Goal: Information Seeking & Learning: Understand process/instructions

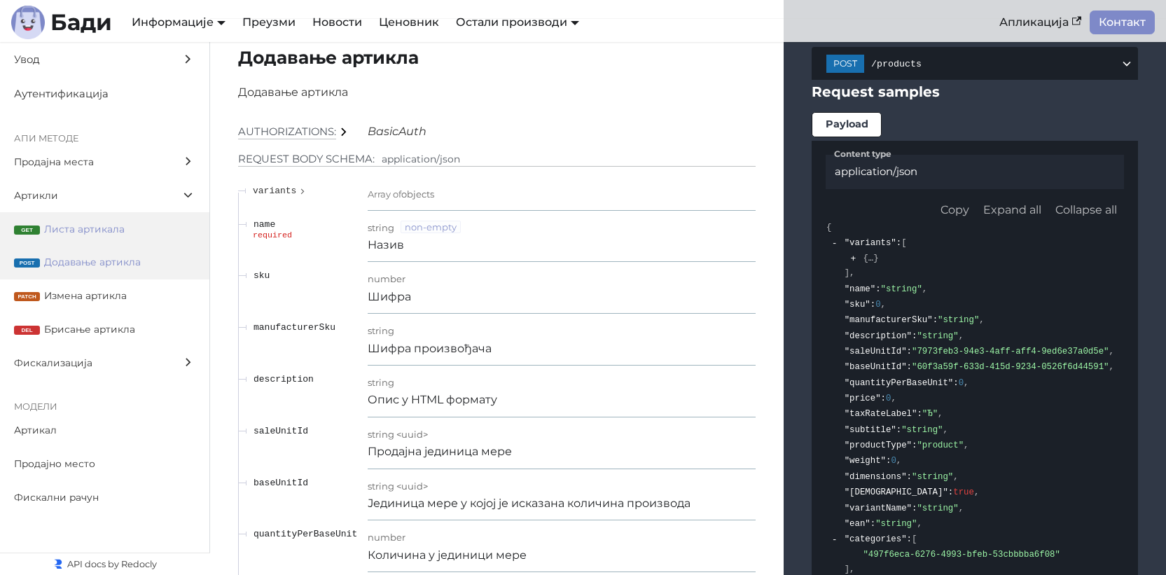
scroll to position [7891, 0]
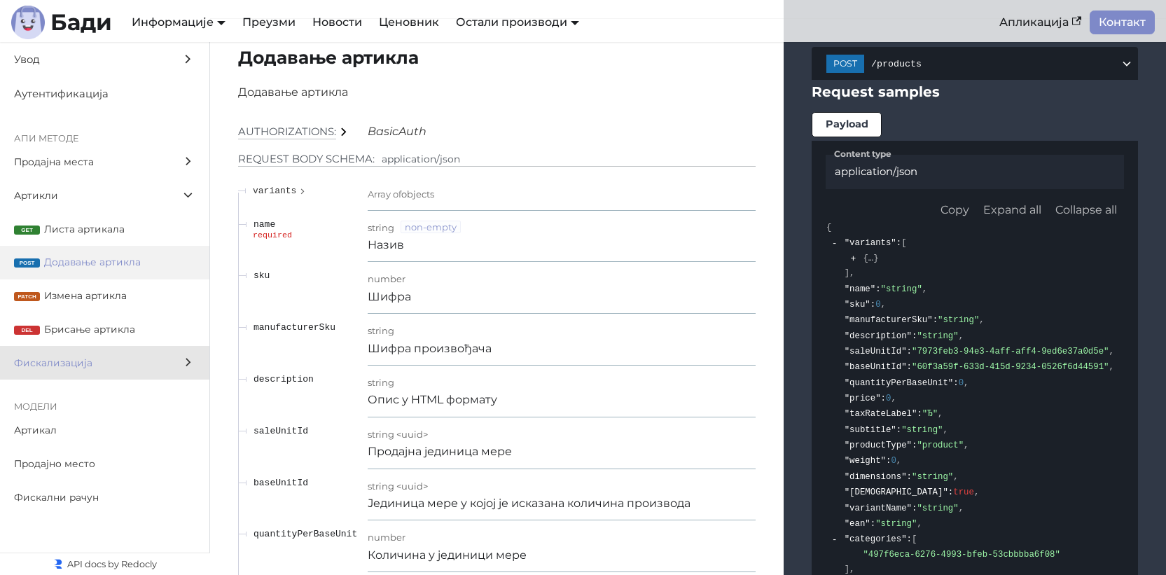
click at [128, 363] on span "Фискализација" at bounding box center [91, 363] width 155 height 16
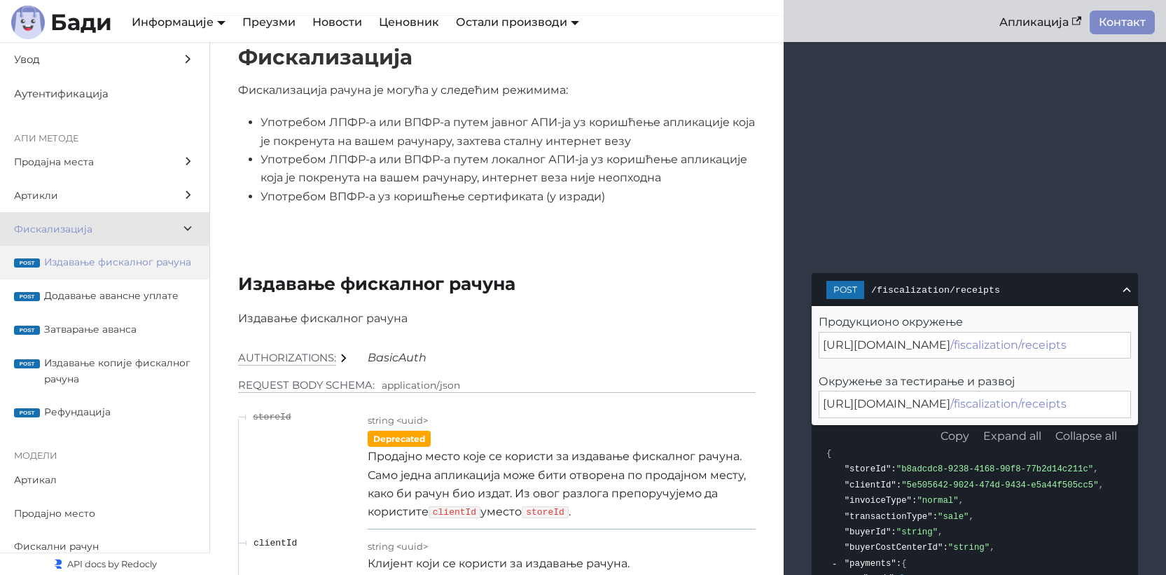
click at [124, 270] on span "Издавање фискалног рачуна" at bounding box center [119, 262] width 151 height 16
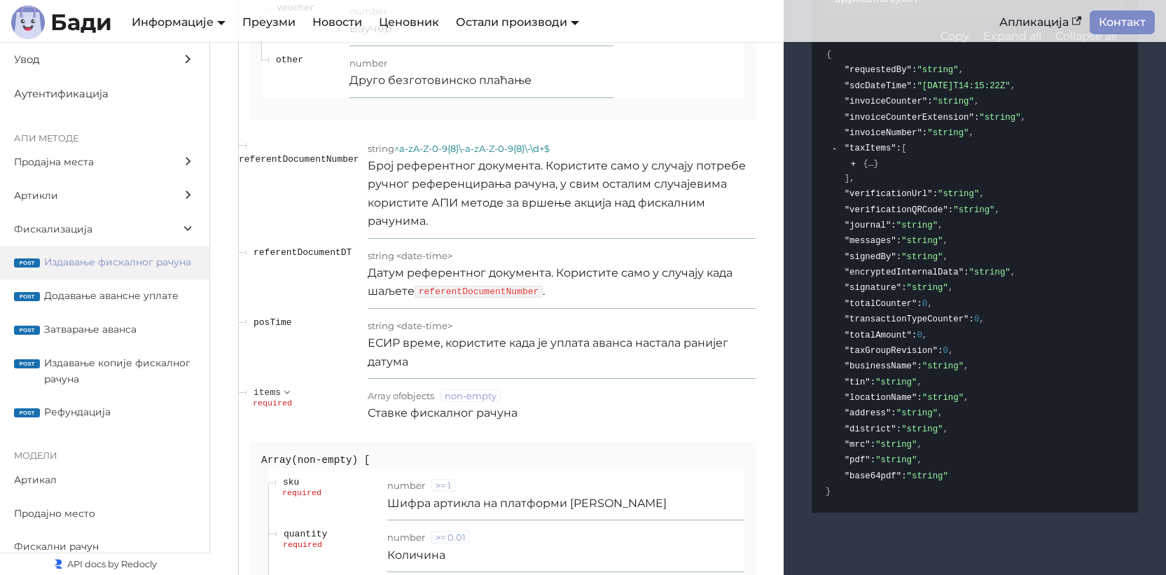
scroll to position [14071, 0]
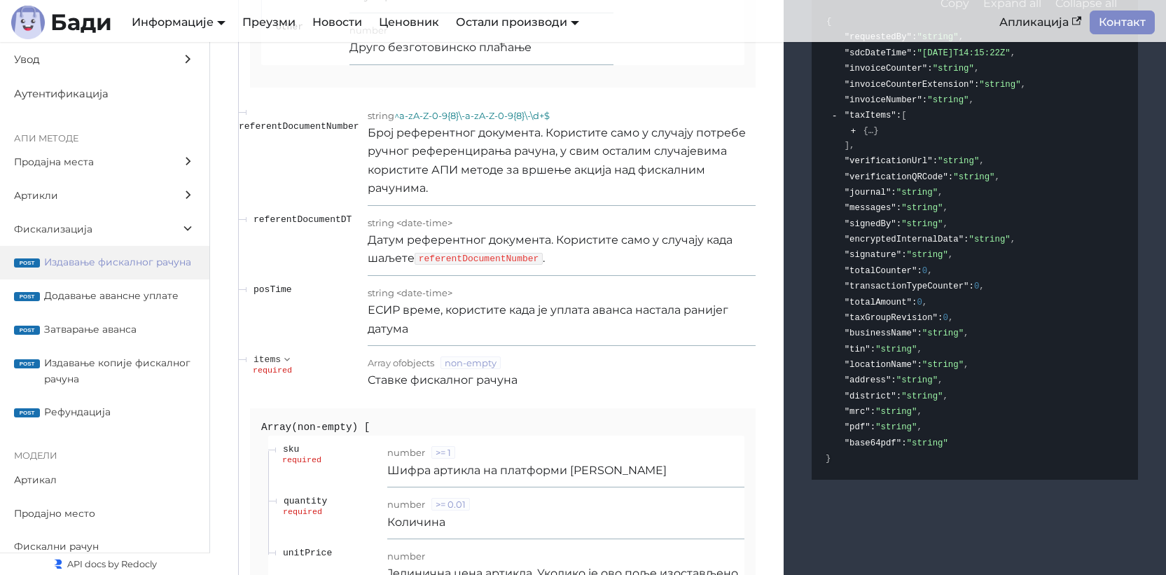
click at [593, 181] on p "Број референтног документа. Користите само у случају потребе ручног референцира…" at bounding box center [562, 161] width 388 height 74
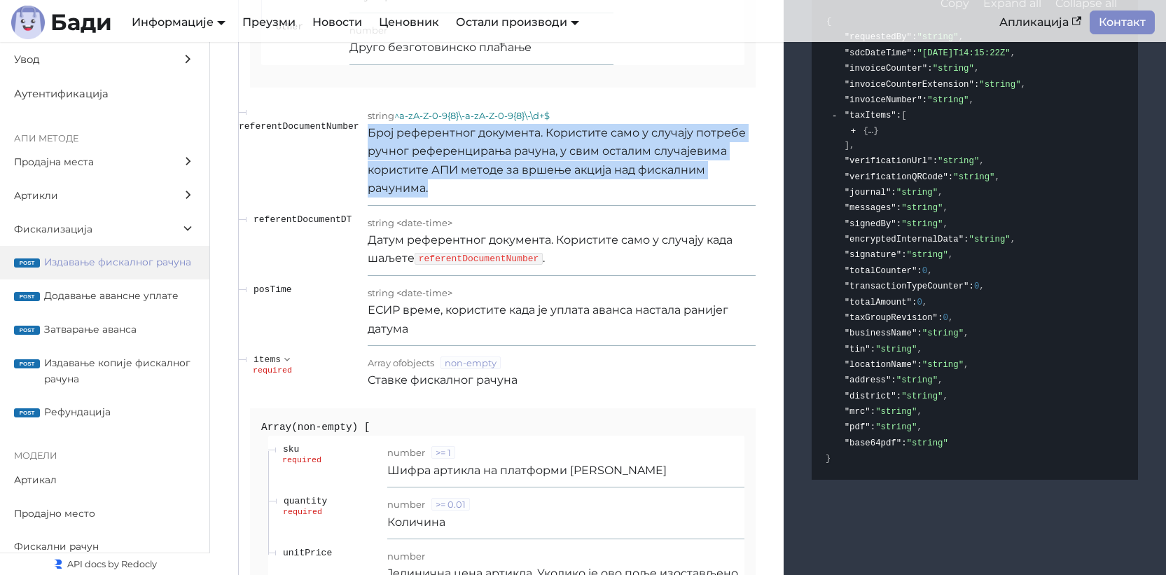
click at [593, 181] on p "Број референтног документа. Користите само у случају потребе ручног референцира…" at bounding box center [562, 161] width 388 height 74
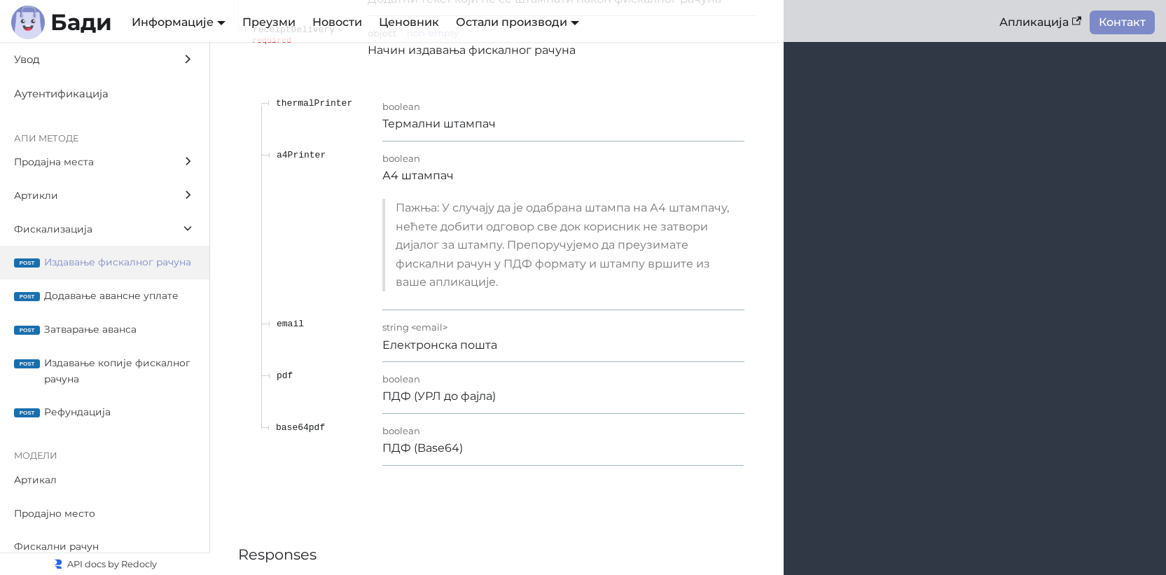
scroll to position [15133, 0]
click at [305, 429] on span "base64pdf" at bounding box center [300, 425] width 49 height 11
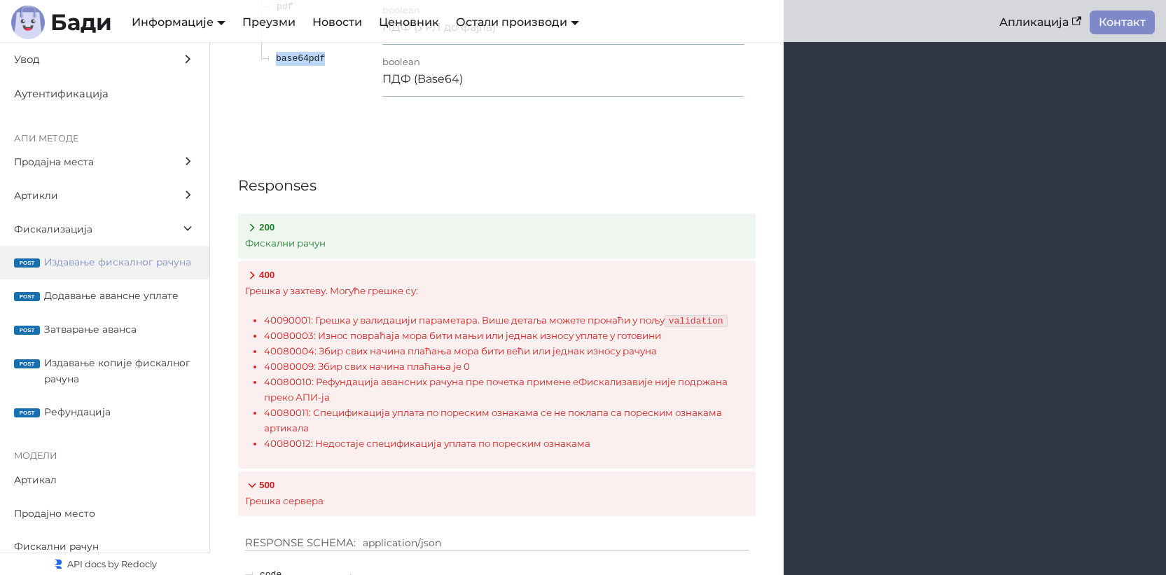
scroll to position [15503, 0]
click at [503, 326] on li "40090001: Грешка у валидацији параметара. Више детаља можете пронаћи у пољу val…" at bounding box center [506, 317] width 484 height 15
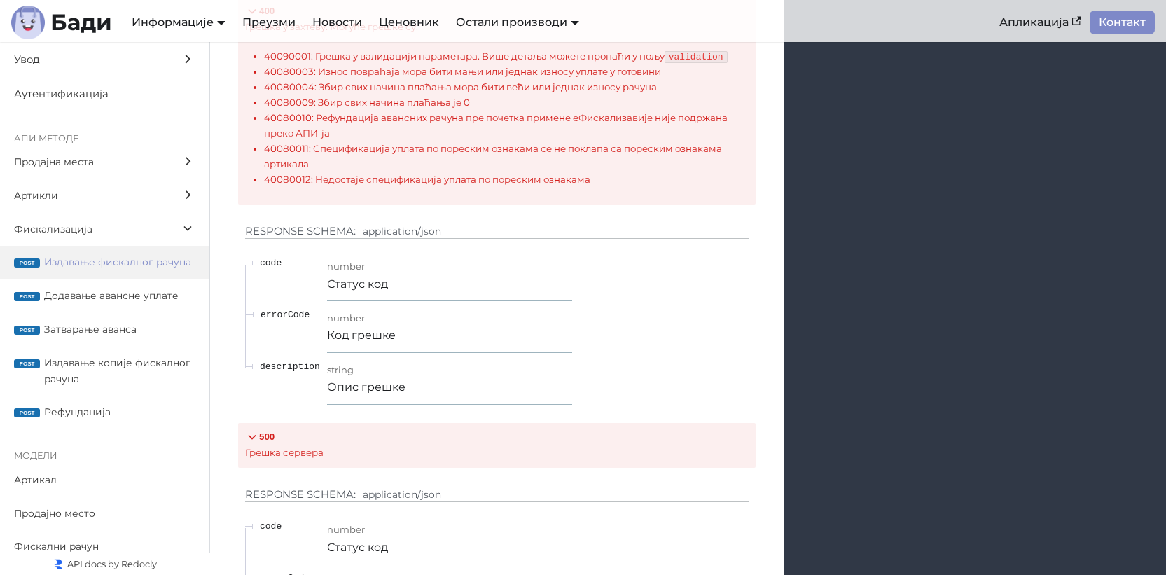
scroll to position [15784, 0]
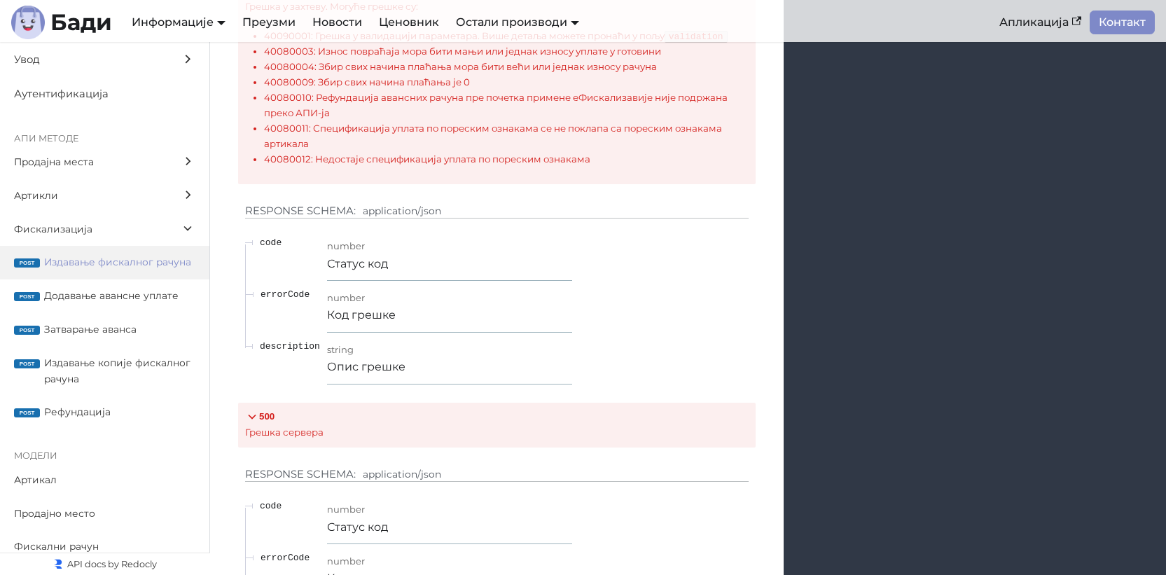
click at [533, 440] on p "Грешка сервера" at bounding box center [496, 432] width 503 height 15
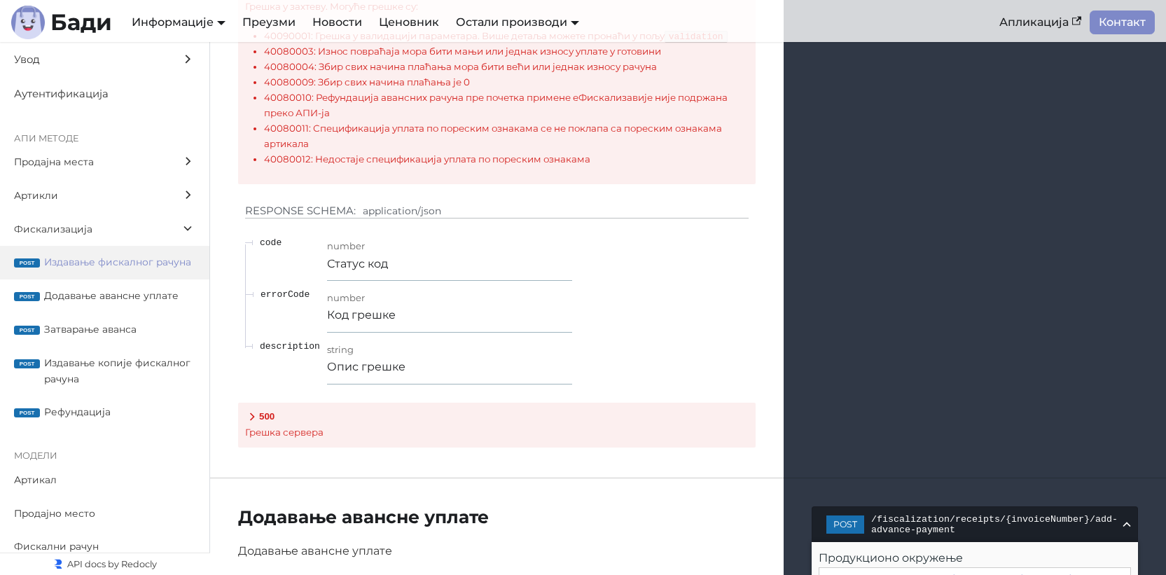
click at [533, 440] on p "Грешка сервера" at bounding box center [496, 432] width 503 height 15
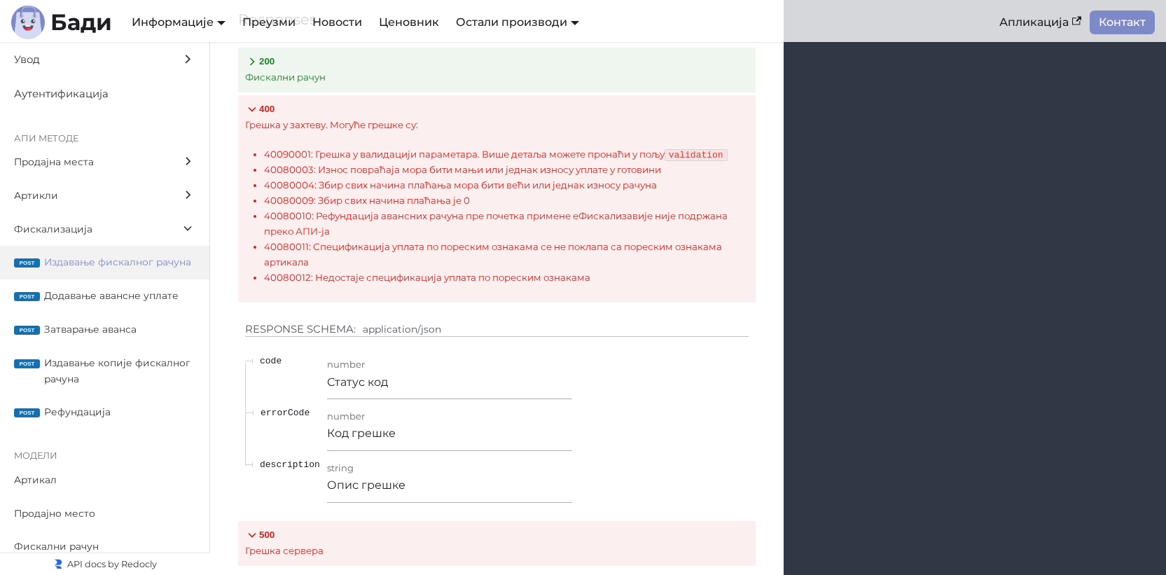
scroll to position [15665, 0]
click at [545, 80] on p "Фискални рачун" at bounding box center [496, 78] width 503 height 15
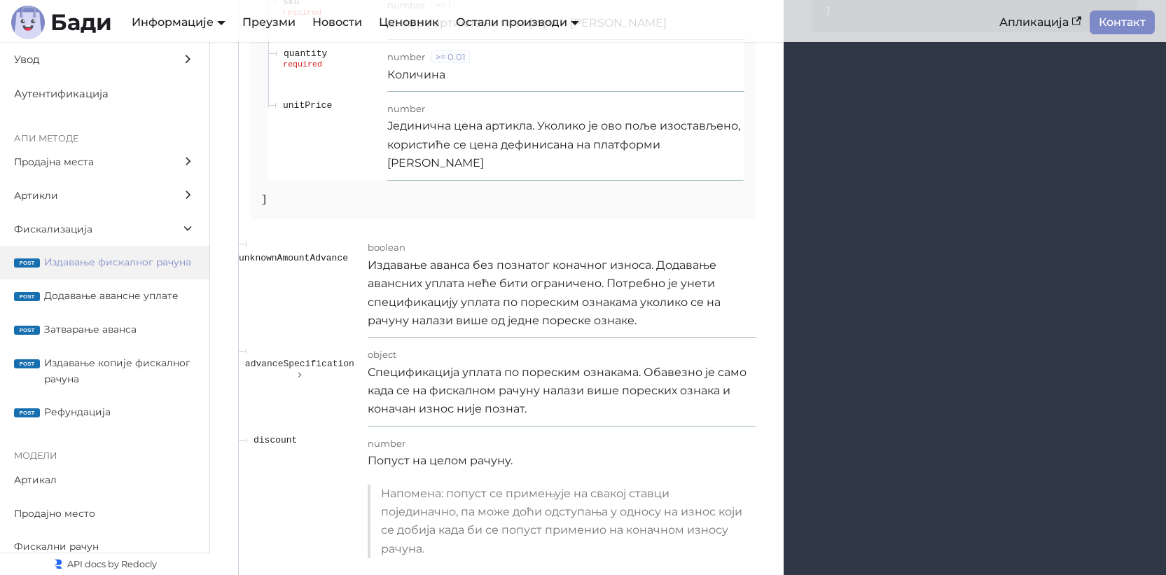
scroll to position [14359, 0]
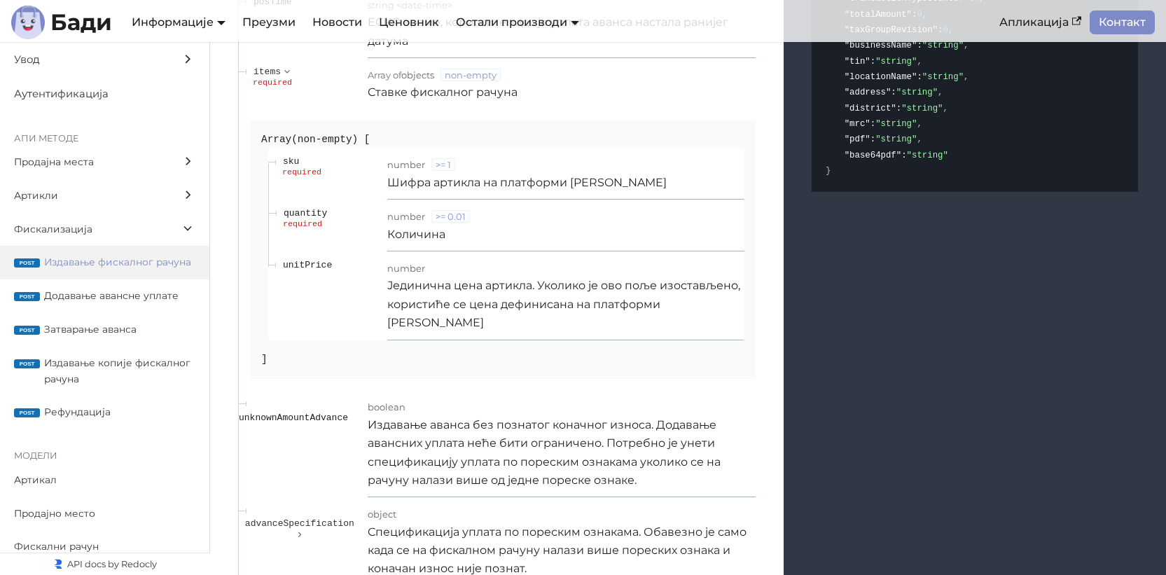
click at [435, 319] on p "Јединична цена артикла. Уколико је ово поље изостављено, користиће се цена дефи…" at bounding box center [565, 304] width 357 height 55
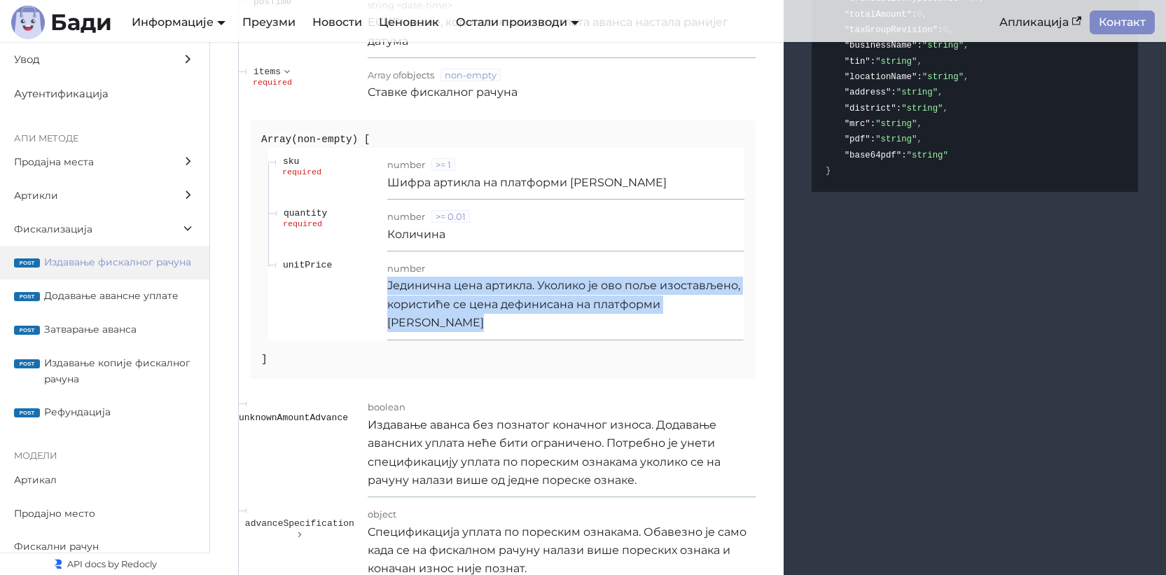
click at [435, 319] on p "Јединична цена артикла. Уколико је ово поље изостављено, користиће се цена дефи…" at bounding box center [565, 304] width 357 height 55
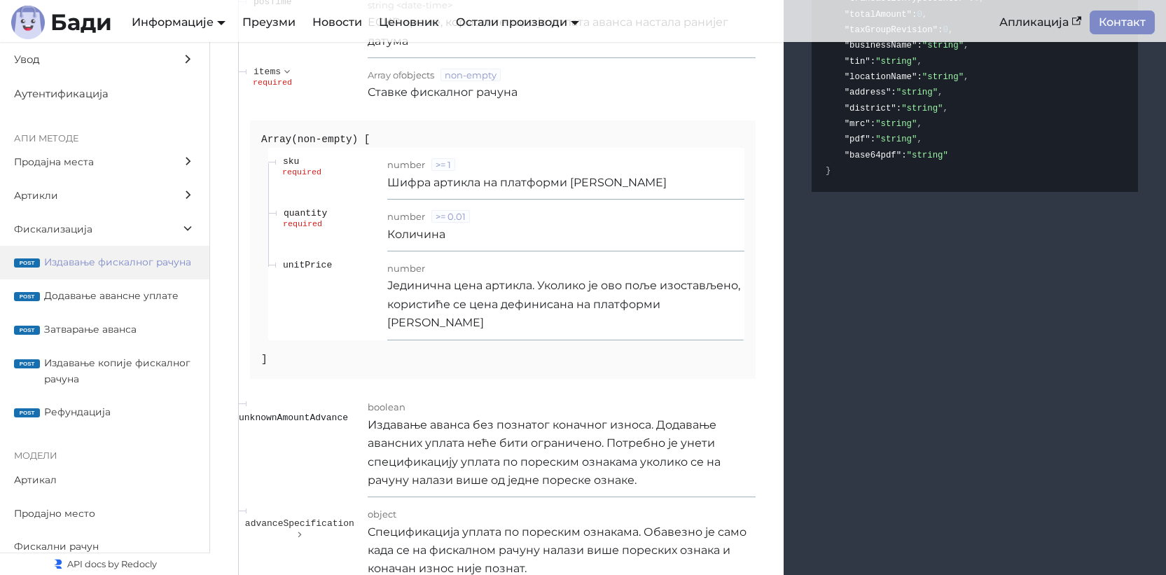
click at [562, 277] on div "number" at bounding box center [565, 267] width 357 height 18
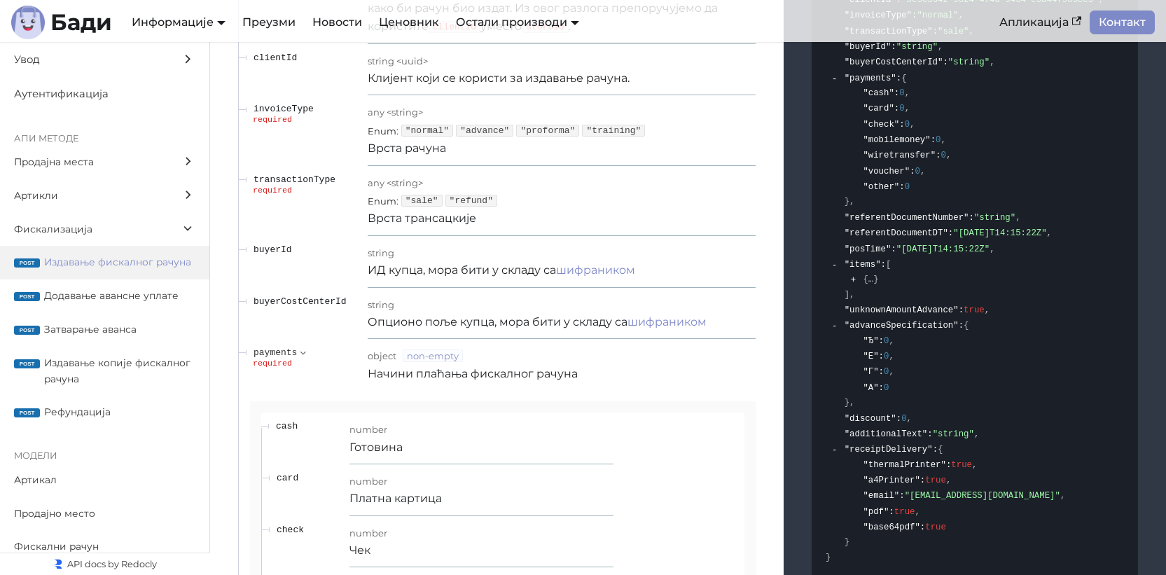
scroll to position [13354, 0]
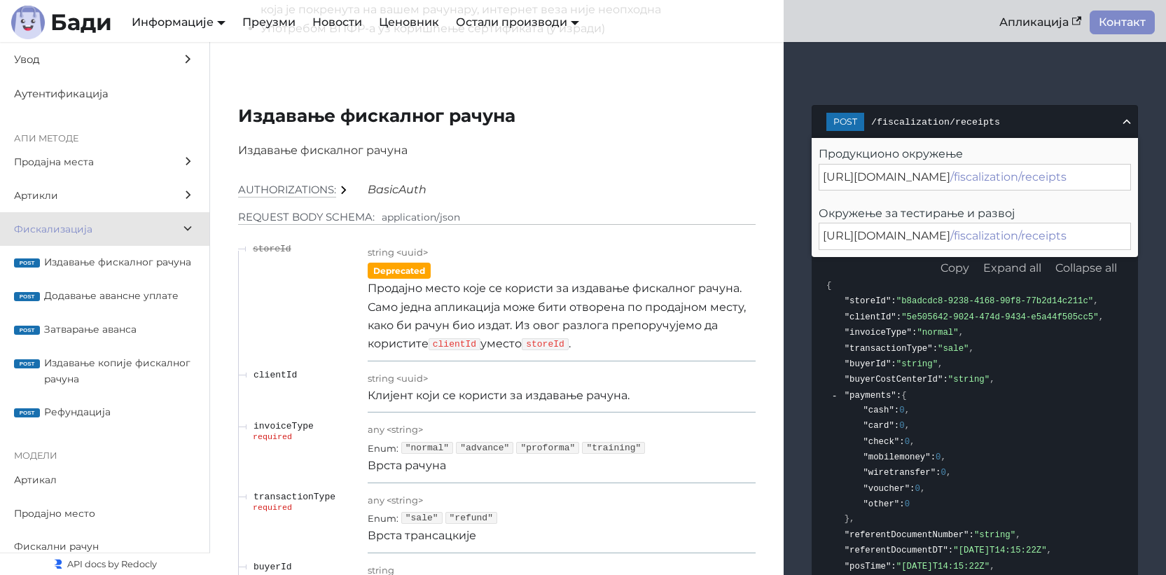
scroll to position [13147, 0]
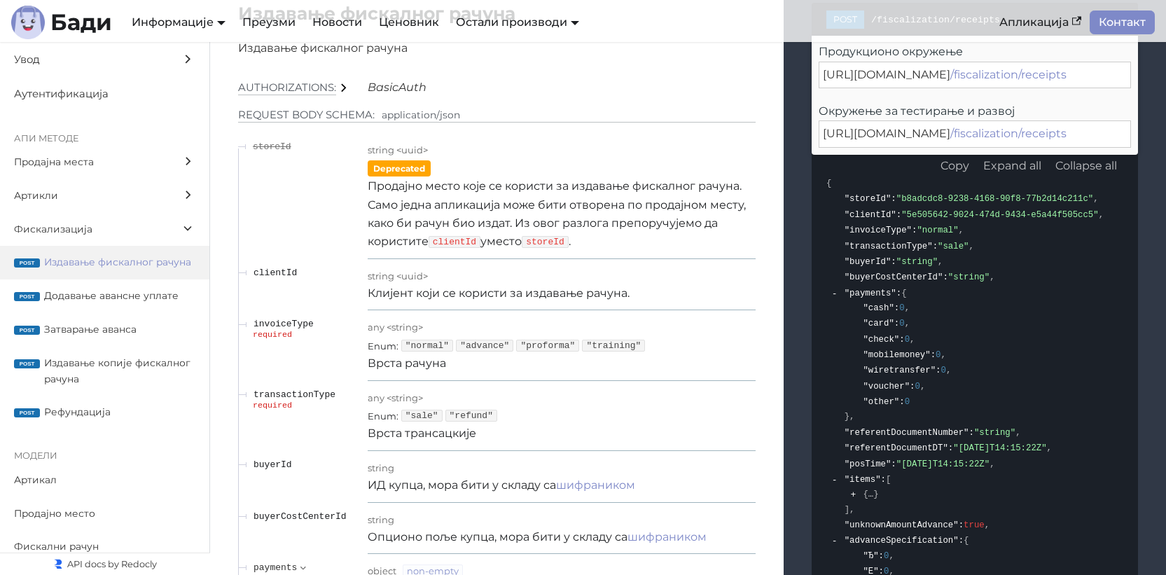
click at [508, 302] on p "Клијент који се користи за издавање рачуна." at bounding box center [562, 293] width 388 height 18
click at [268, 278] on span "clientId" at bounding box center [274, 272] width 43 height 11
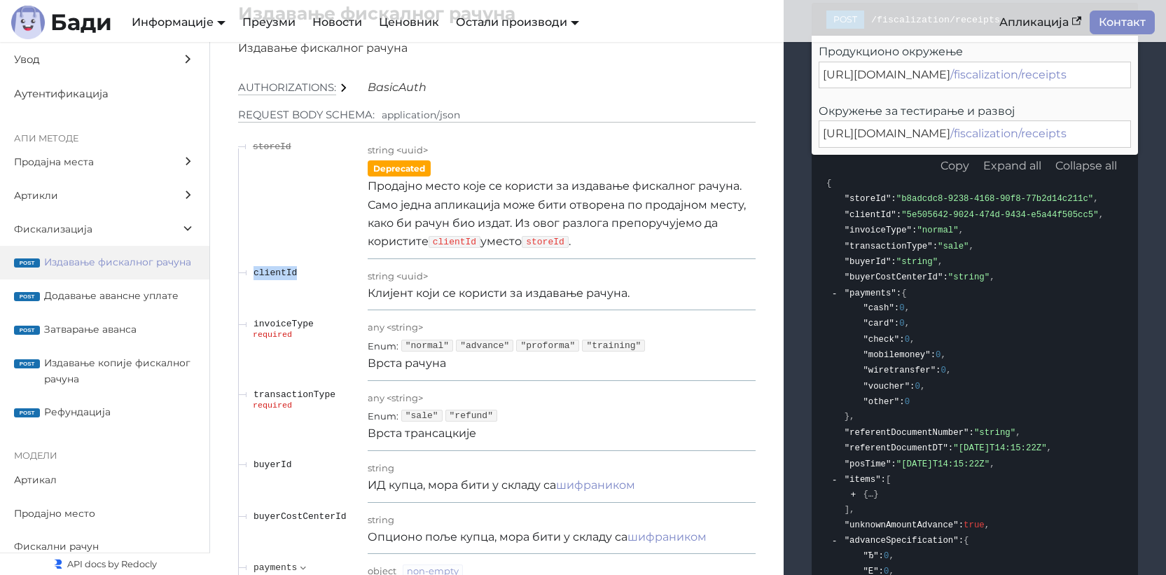
copy span "clientId"
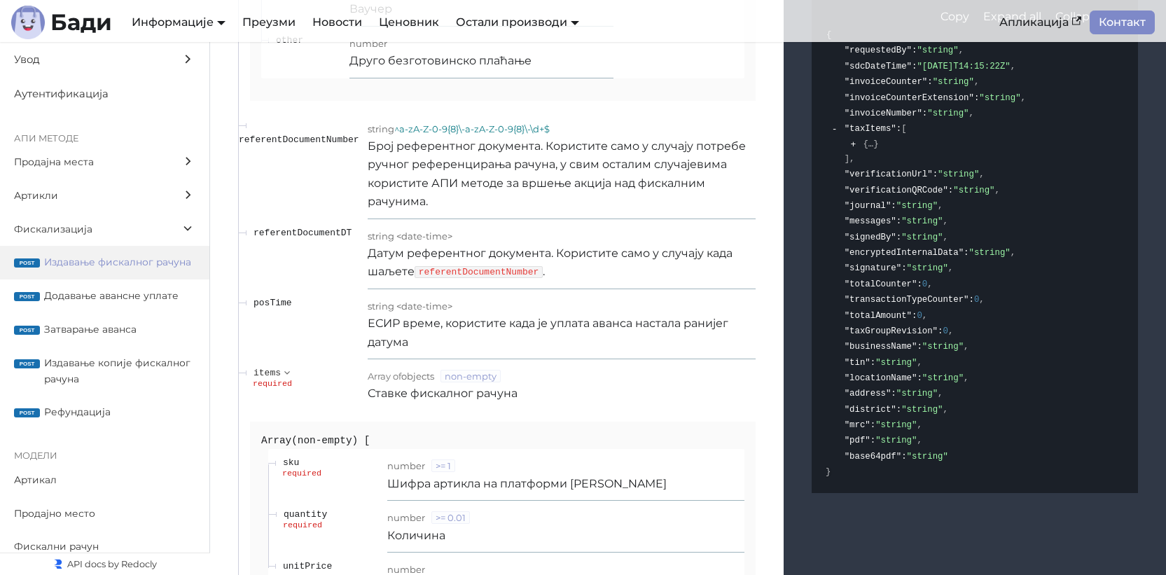
scroll to position [13899, 0]
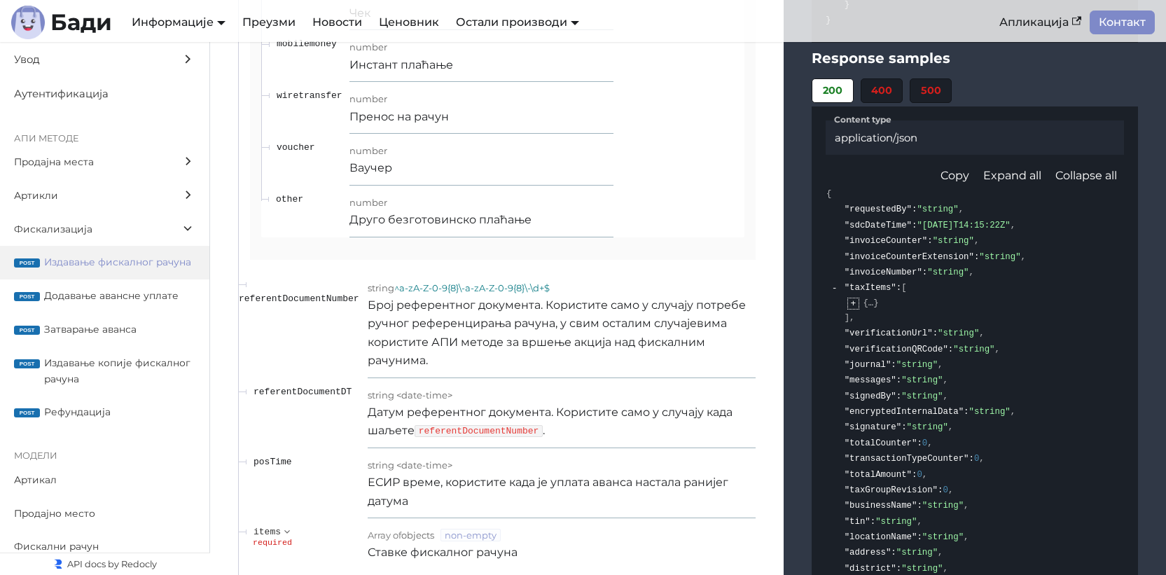
click at [858, 308] on button "expand" at bounding box center [853, 303] width 11 height 11
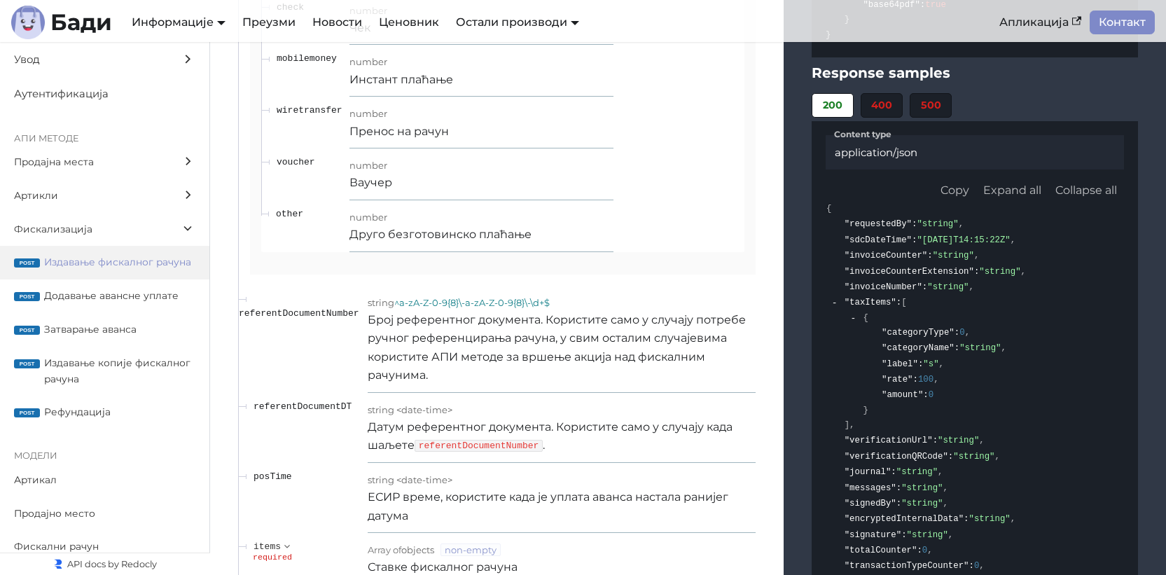
scroll to position [13887, 0]
click at [506, 346] on p "Број референтног документа. Користите само у случају потребе ручног референцира…" at bounding box center [562, 345] width 388 height 74
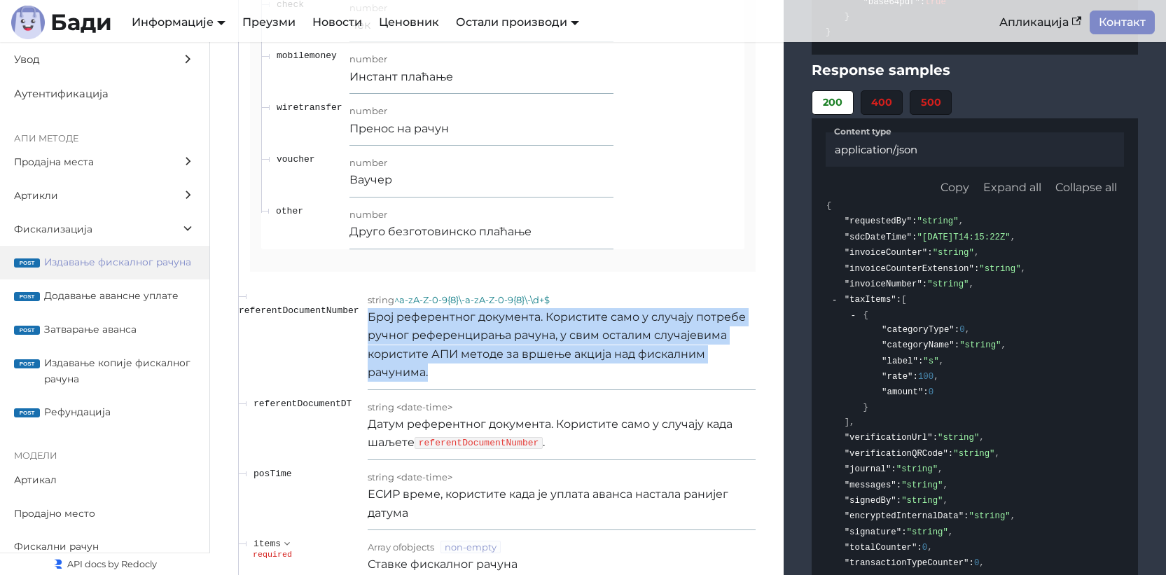
click at [506, 346] on p "Број референтног документа. Користите само у случају потребе ручног референцира…" at bounding box center [562, 345] width 388 height 74
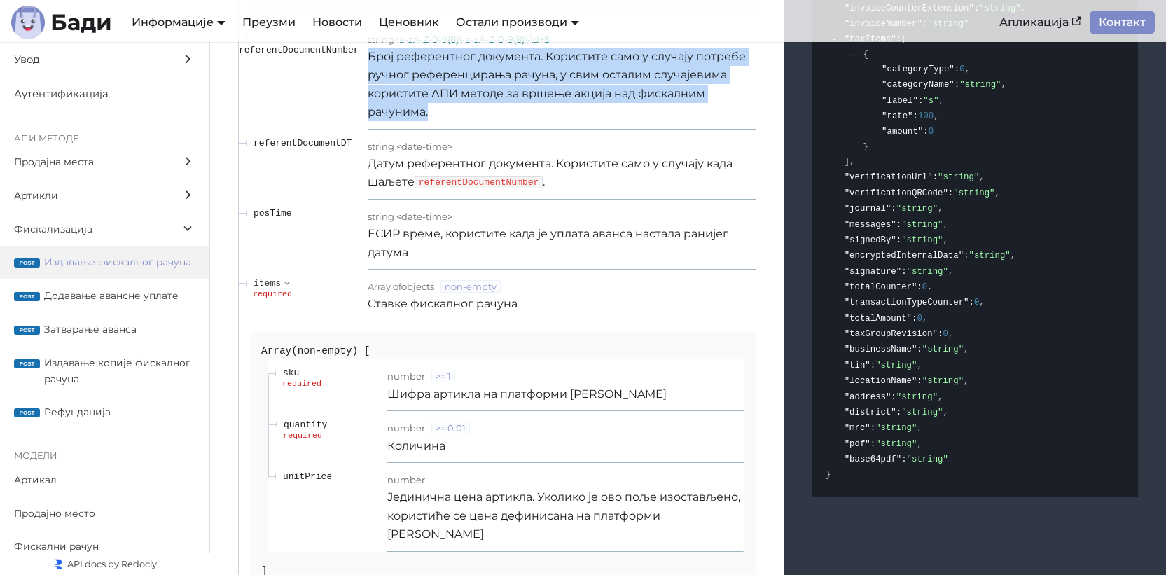
scroll to position [14205, 0]
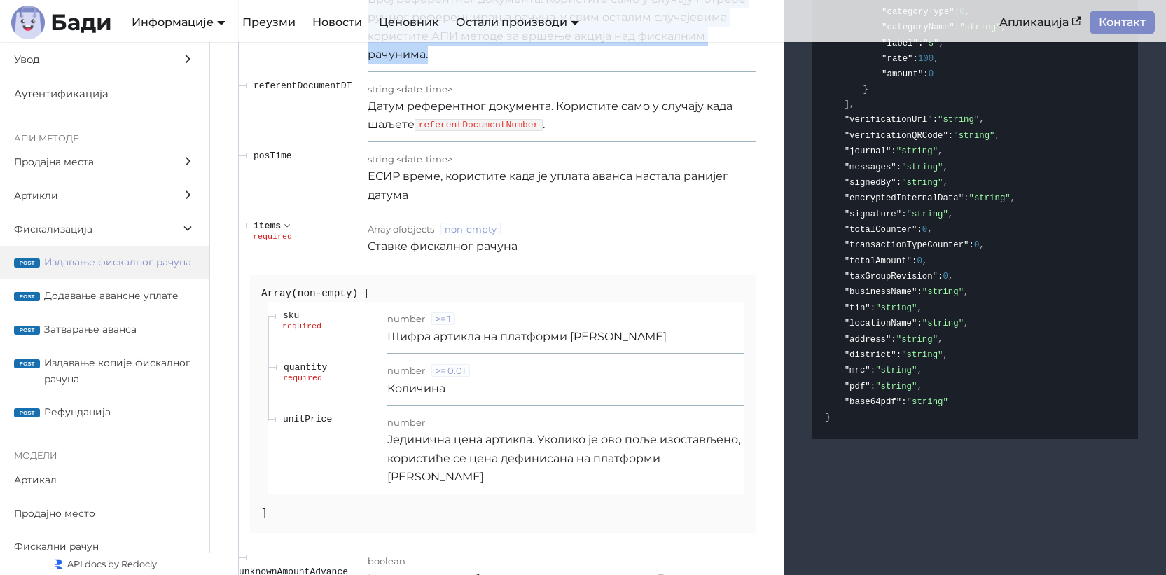
click at [289, 230] on icon "expand items" at bounding box center [287, 226] width 13 height 10
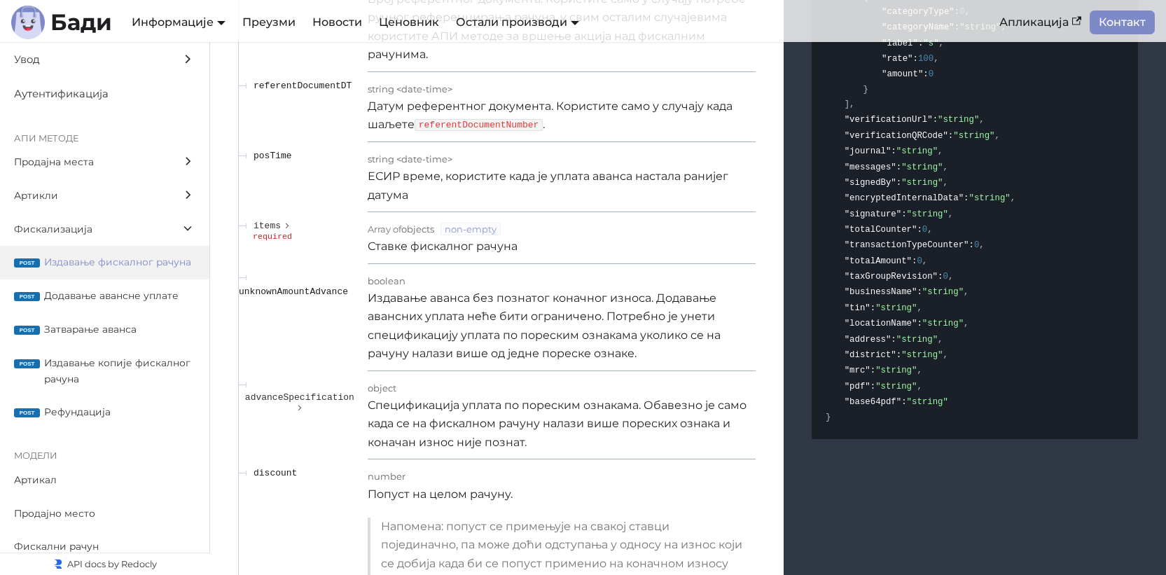
click at [540, 358] on p "Издавање аванса без познатог коначног износа. Додавање авансних уплата неће бит…" at bounding box center [562, 326] width 388 height 74
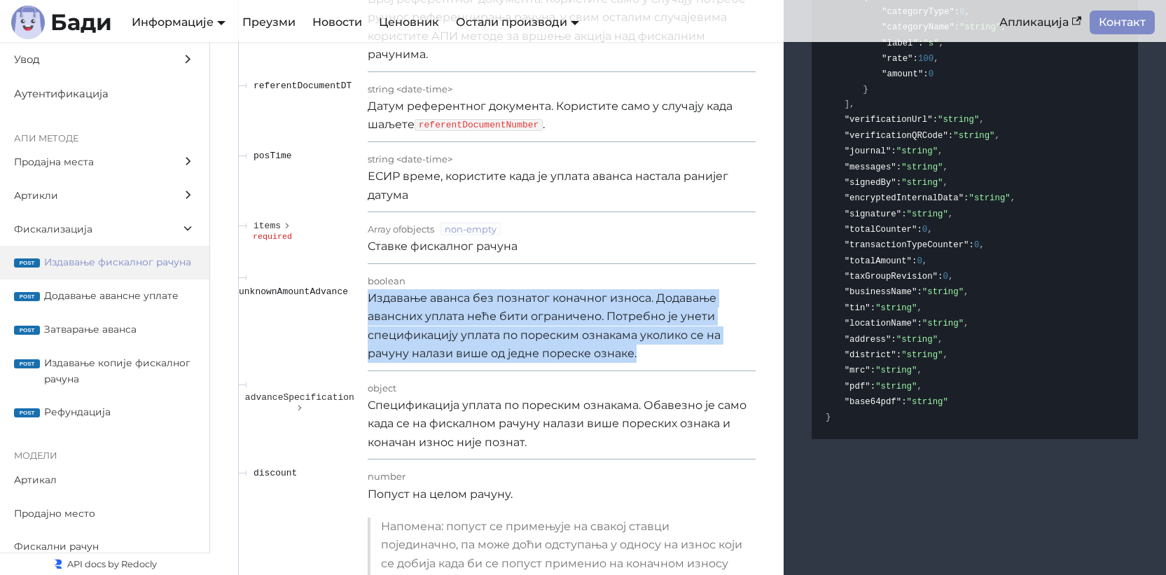
click at [540, 358] on p "Издавање аванса без познатог коначног износа. Додавање авансних уплата неће бит…" at bounding box center [562, 326] width 388 height 74
click at [419, 337] on p "Издавање аванса без познатог коначног износа. Додавање авансних уплата неће бит…" at bounding box center [562, 326] width 388 height 74
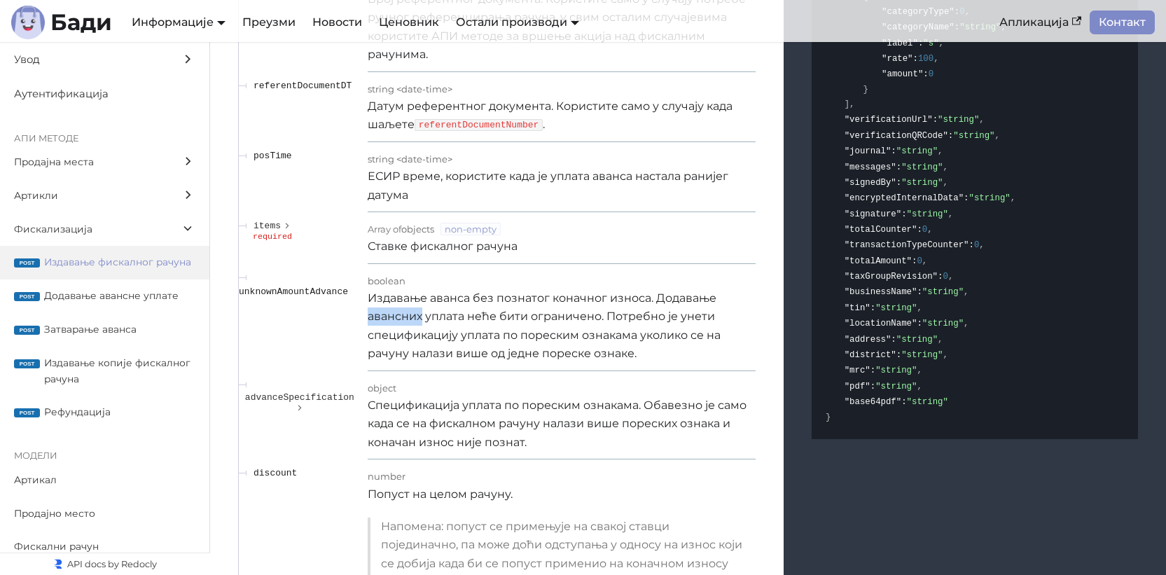
click at [419, 337] on p "Издавање аванса без познатог коначног износа. Додавање авансних уплата неће бит…" at bounding box center [562, 326] width 388 height 74
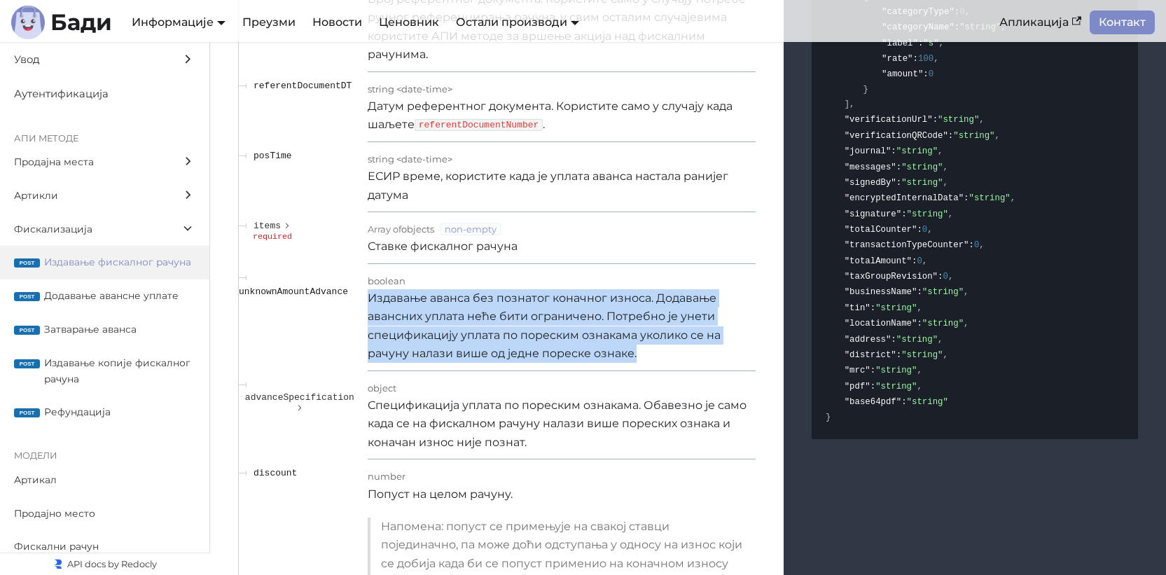
click at [419, 337] on p "Издавање аванса без познатог коначног износа. Додавање авансних уплата неће бит…" at bounding box center [562, 326] width 388 height 74
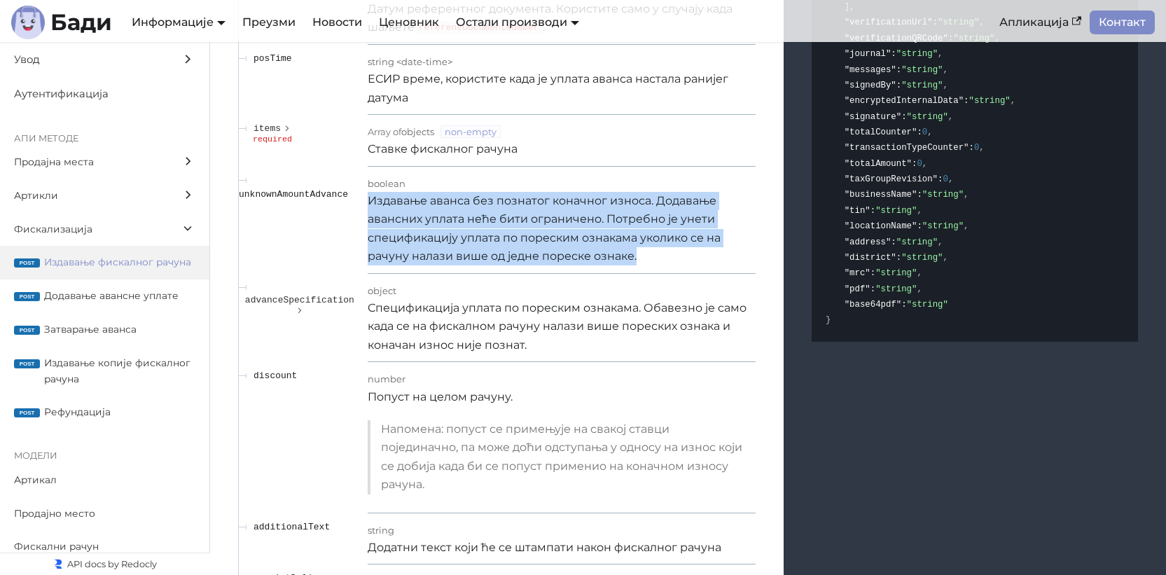
scroll to position [14324, 0]
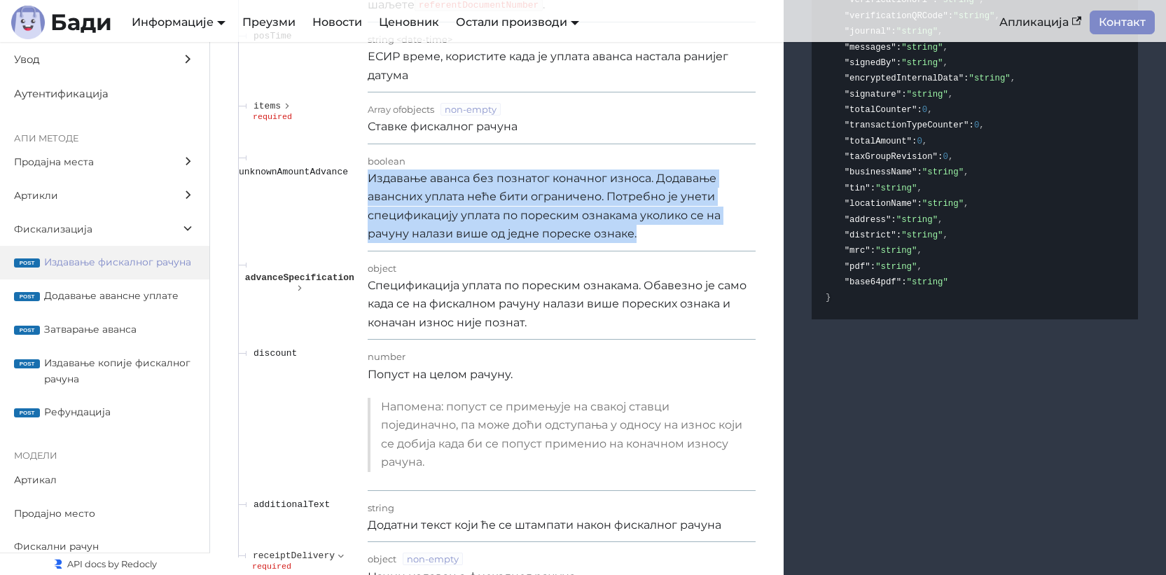
click at [304, 294] on icon "expand advanceSpecification" at bounding box center [300, 287] width 10 height 13
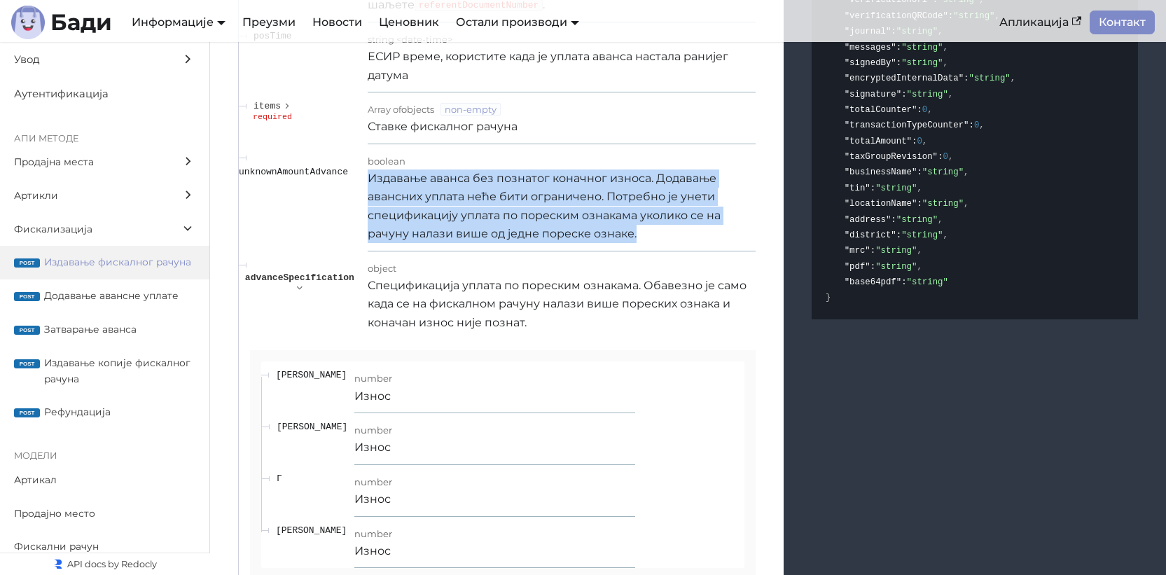
click at [304, 293] on icon "expand advanceSpecification" at bounding box center [299, 288] width 13 height 10
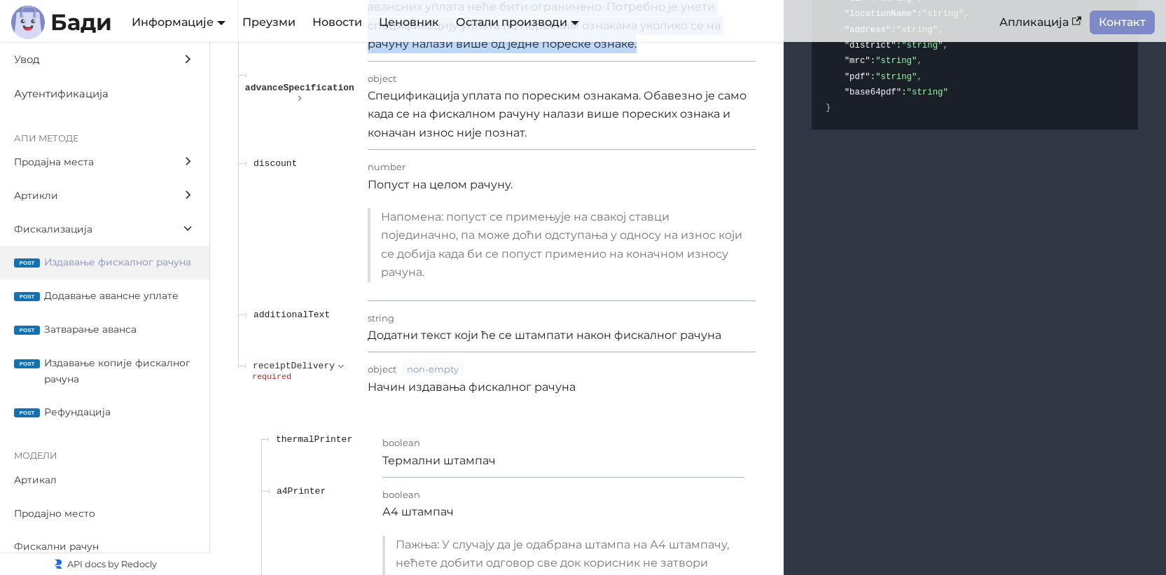
scroll to position [14543, 0]
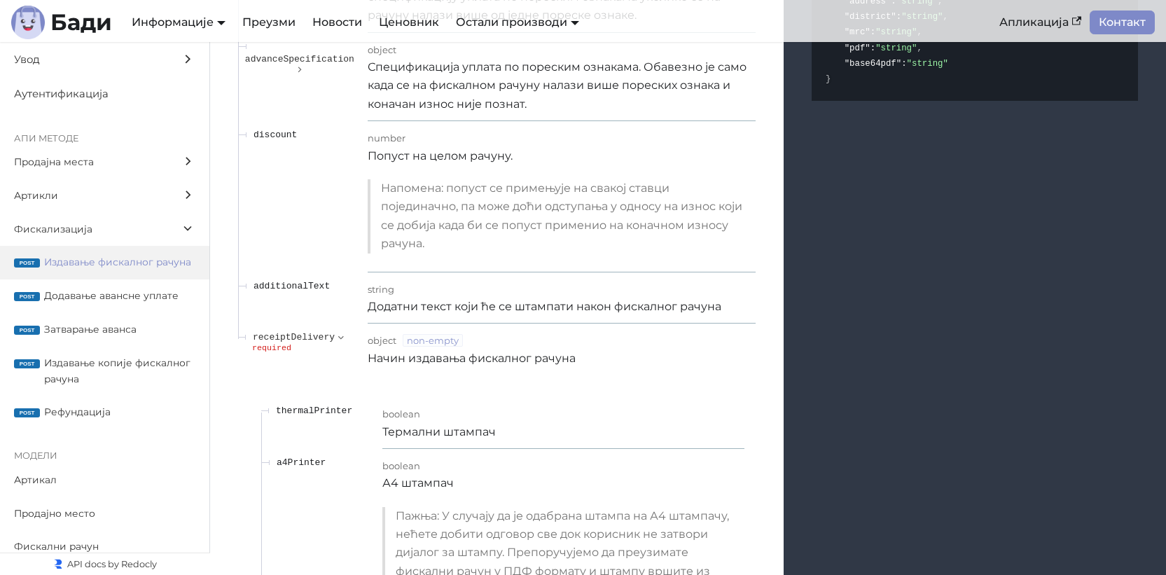
click at [568, 316] on p "Додатни текст који ће се штампати након фискалног рачуна" at bounding box center [562, 307] width 388 height 18
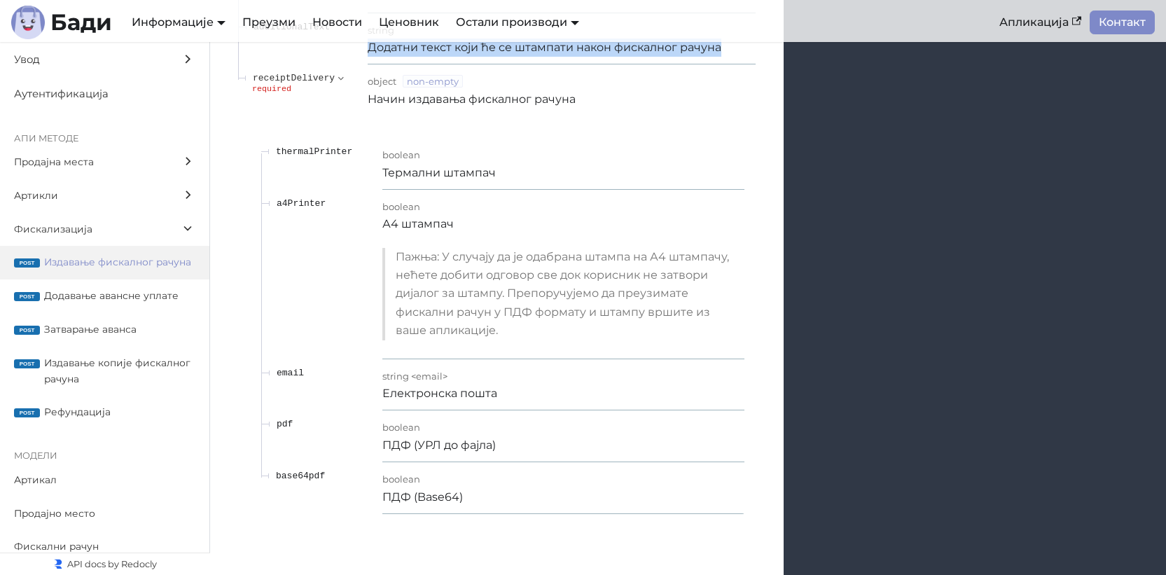
scroll to position [14817, 0]
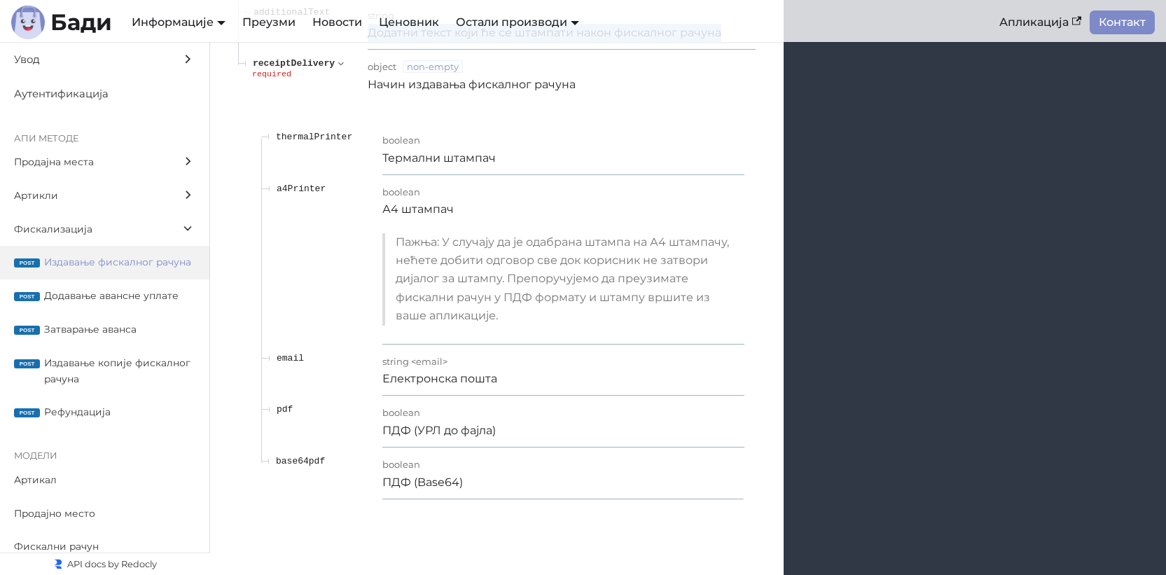
click at [342, 69] on icon "expand receiptDelivery" at bounding box center [341, 64] width 13 height 10
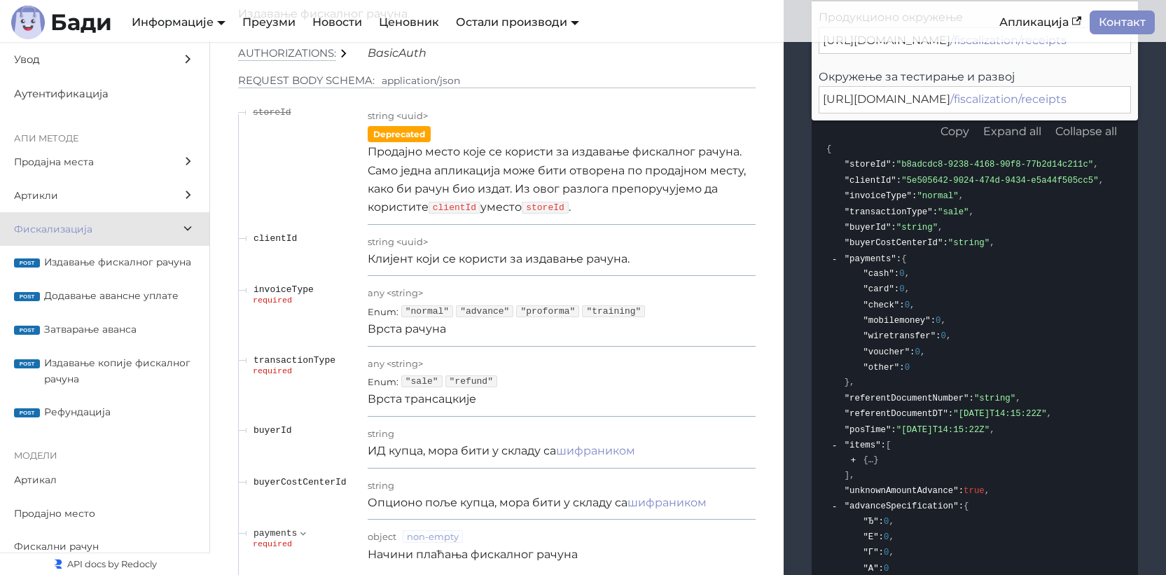
scroll to position [13045, 0]
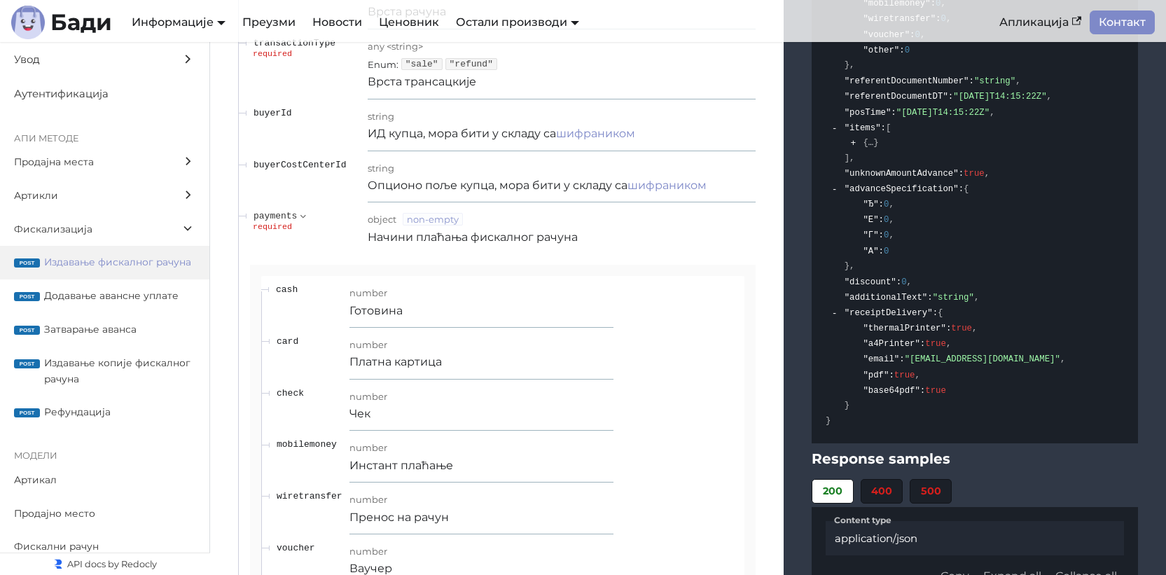
scroll to position [13556, 0]
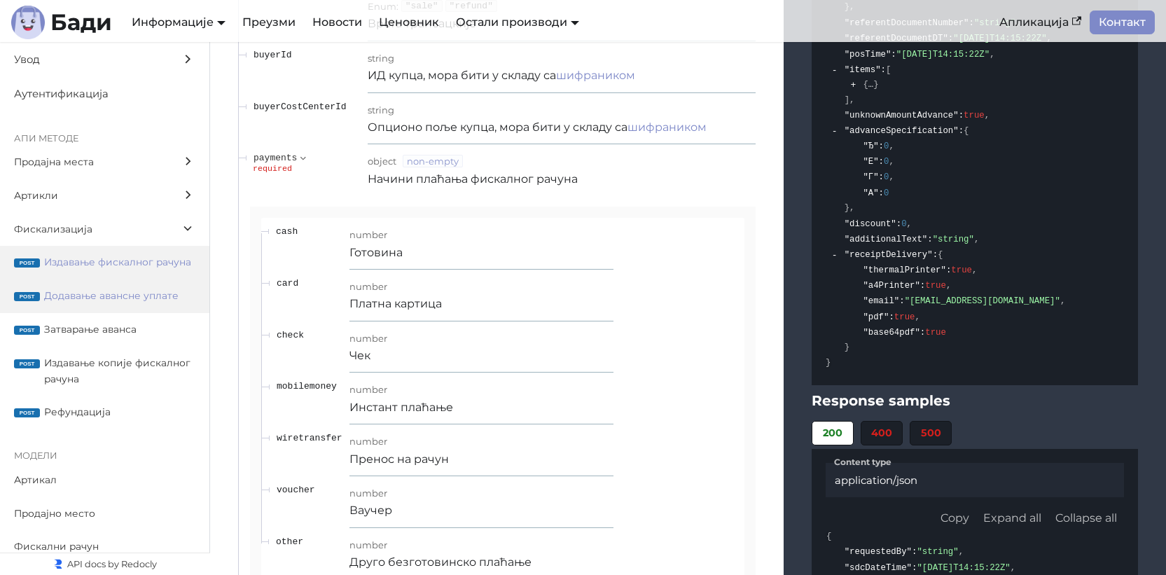
click at [88, 304] on span "Додавање авансне уплате" at bounding box center [119, 296] width 151 height 16
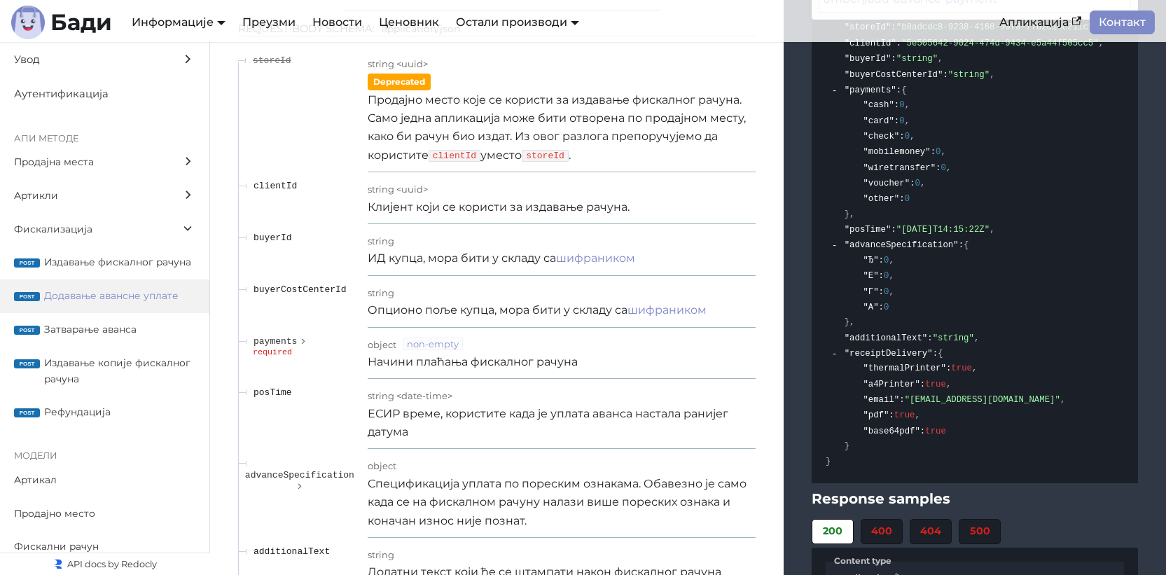
scroll to position [17498, 0]
click at [113, 373] on span "Издавање копије фискалног рачуна" at bounding box center [119, 371] width 151 height 32
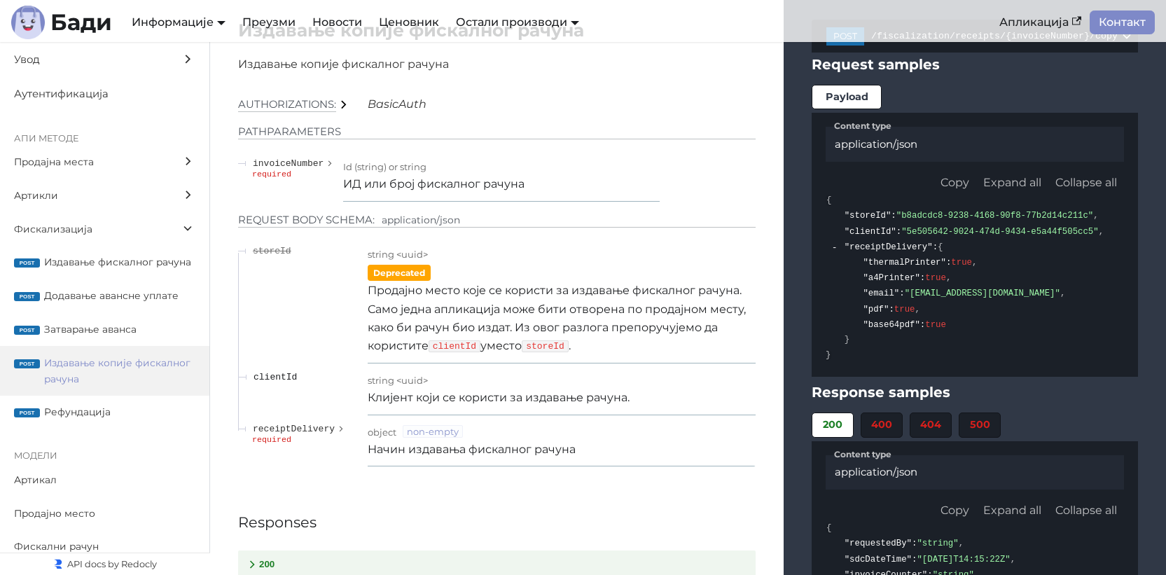
scroll to position [20259, 0]
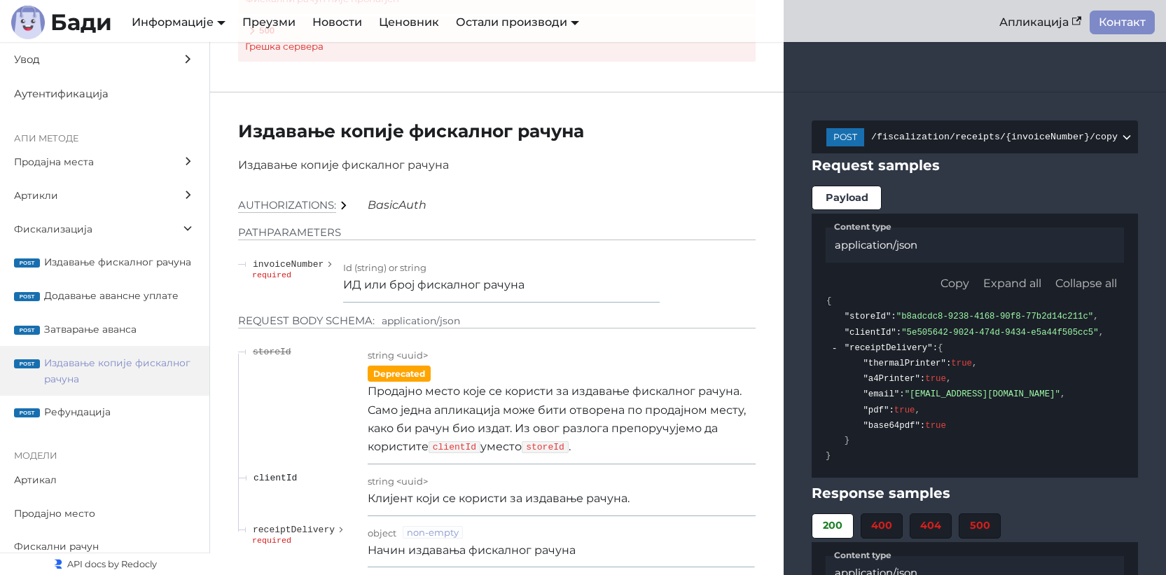
scroll to position [20125, 0]
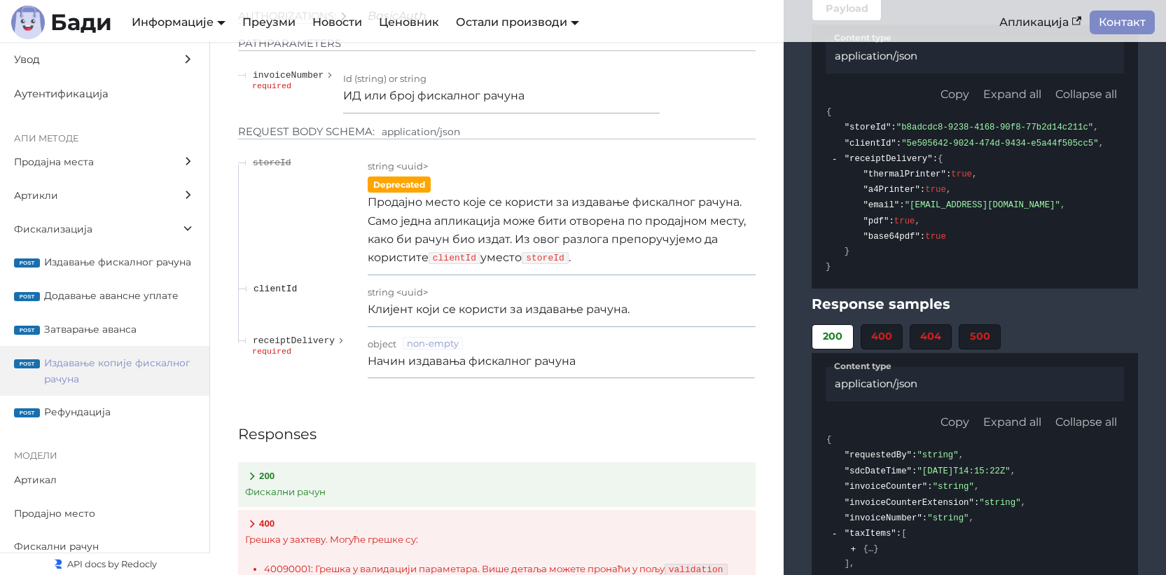
scroll to position [20315, 0]
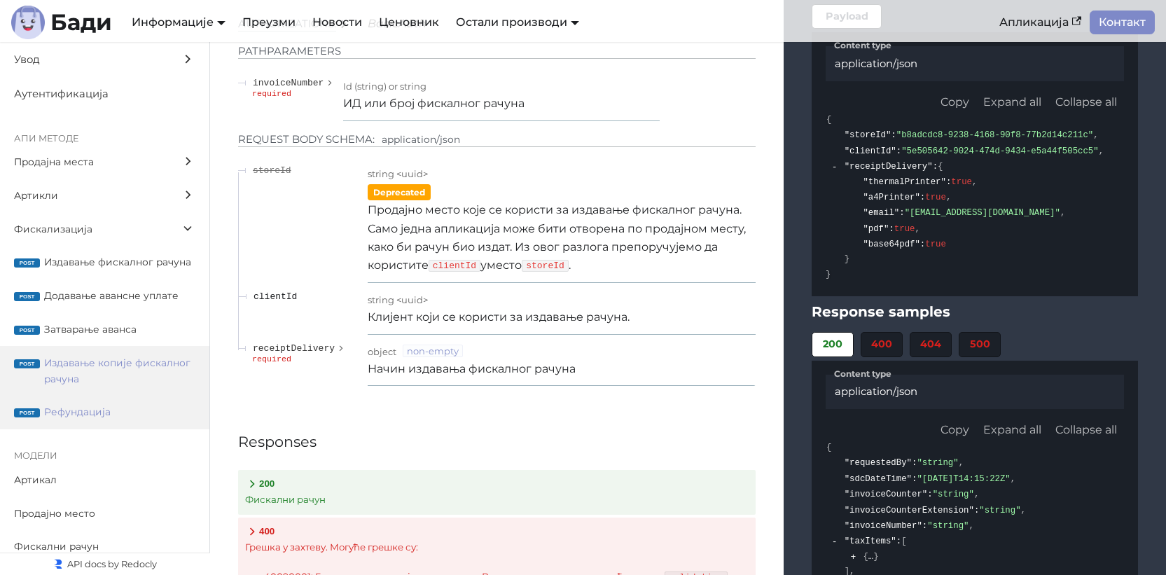
click at [93, 420] on span "Рефундација" at bounding box center [119, 412] width 151 height 16
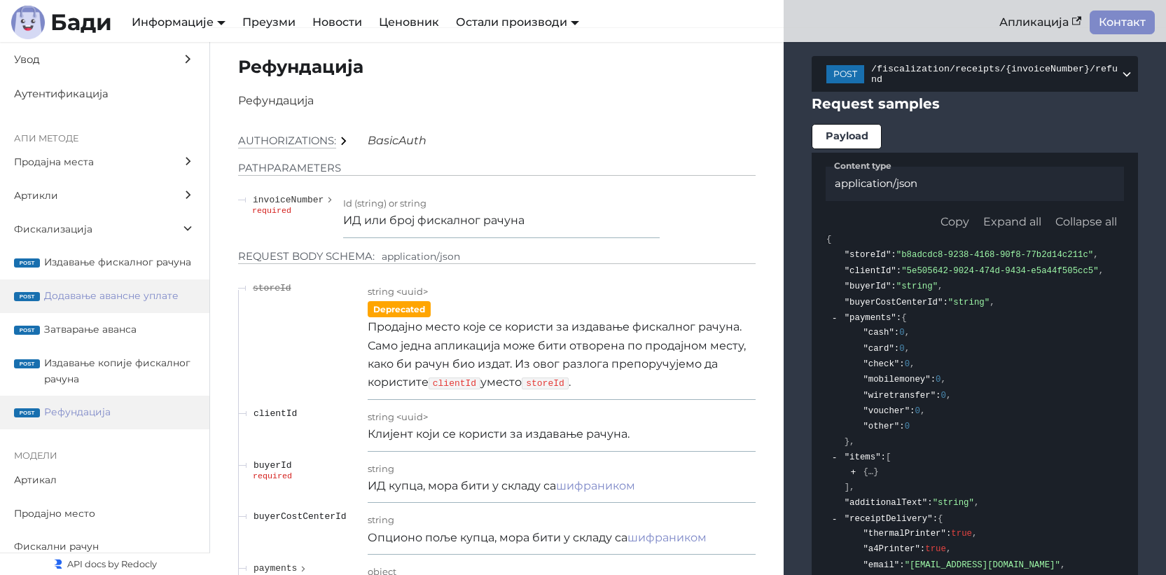
click at [113, 304] on span "Додавање авансне уплате" at bounding box center [119, 296] width 151 height 16
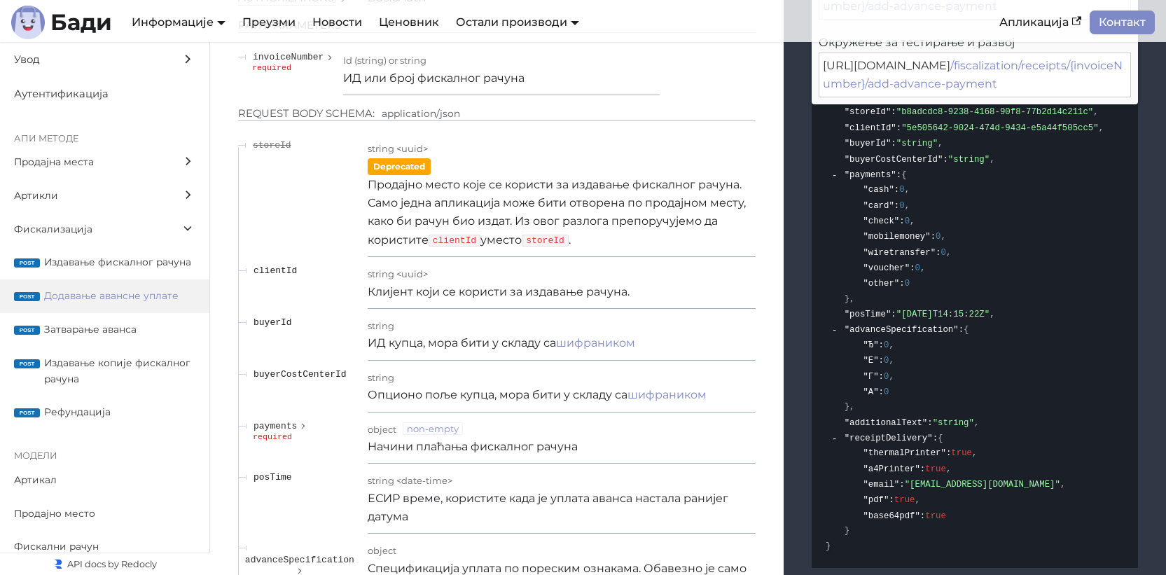
scroll to position [17413, 0]
click at [510, 361] on td "string ИД купца, мора бити у складу са шифраником" at bounding box center [562, 335] width 388 height 52
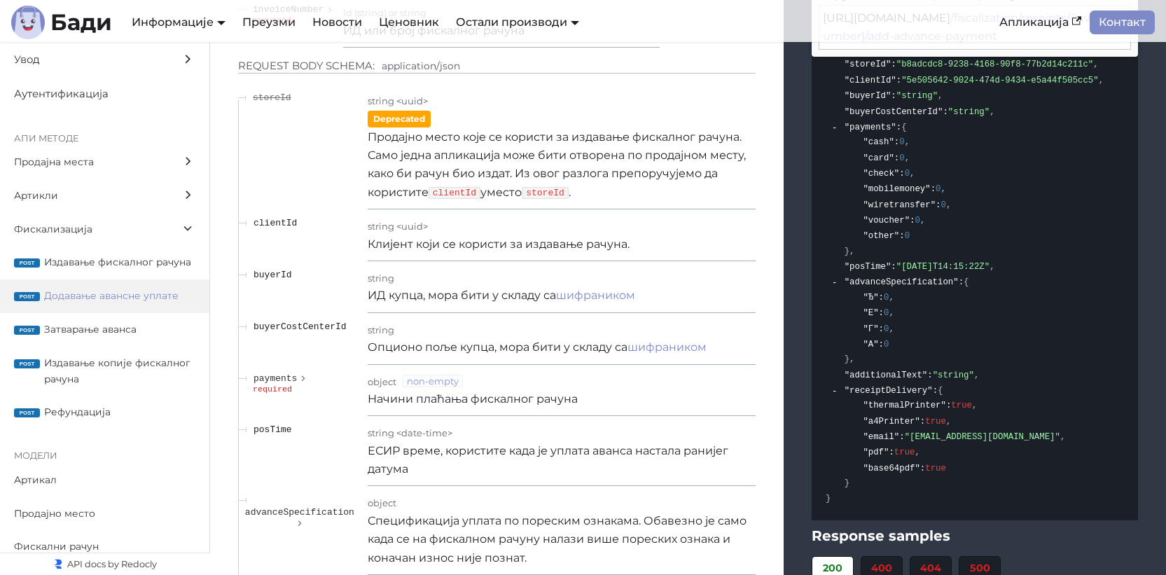
scroll to position [17477, 0]
